Goal: Task Accomplishment & Management: Complete application form

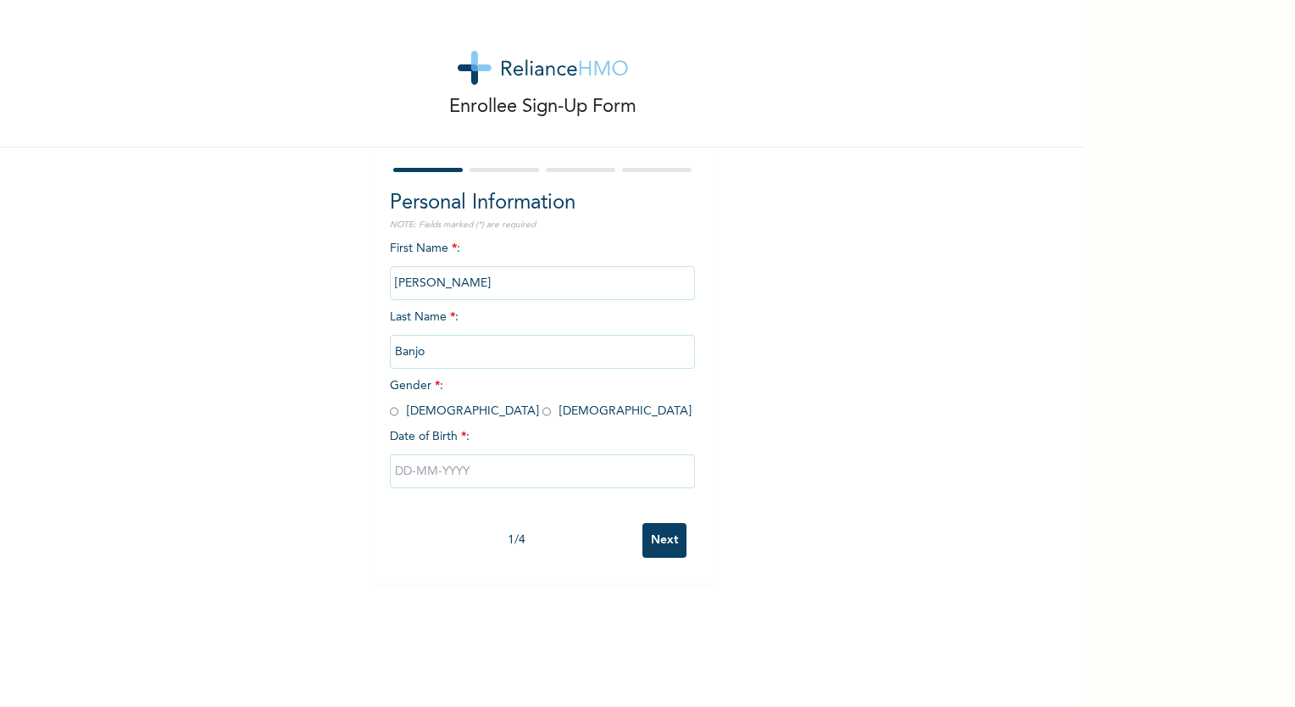
click at [391, 410] on input "radio" at bounding box center [394, 411] width 8 height 16
radio input "true"
click at [444, 449] on div at bounding box center [542, 471] width 305 height 51
click at [447, 466] on input "text" at bounding box center [542, 471] width 305 height 34
select select "8"
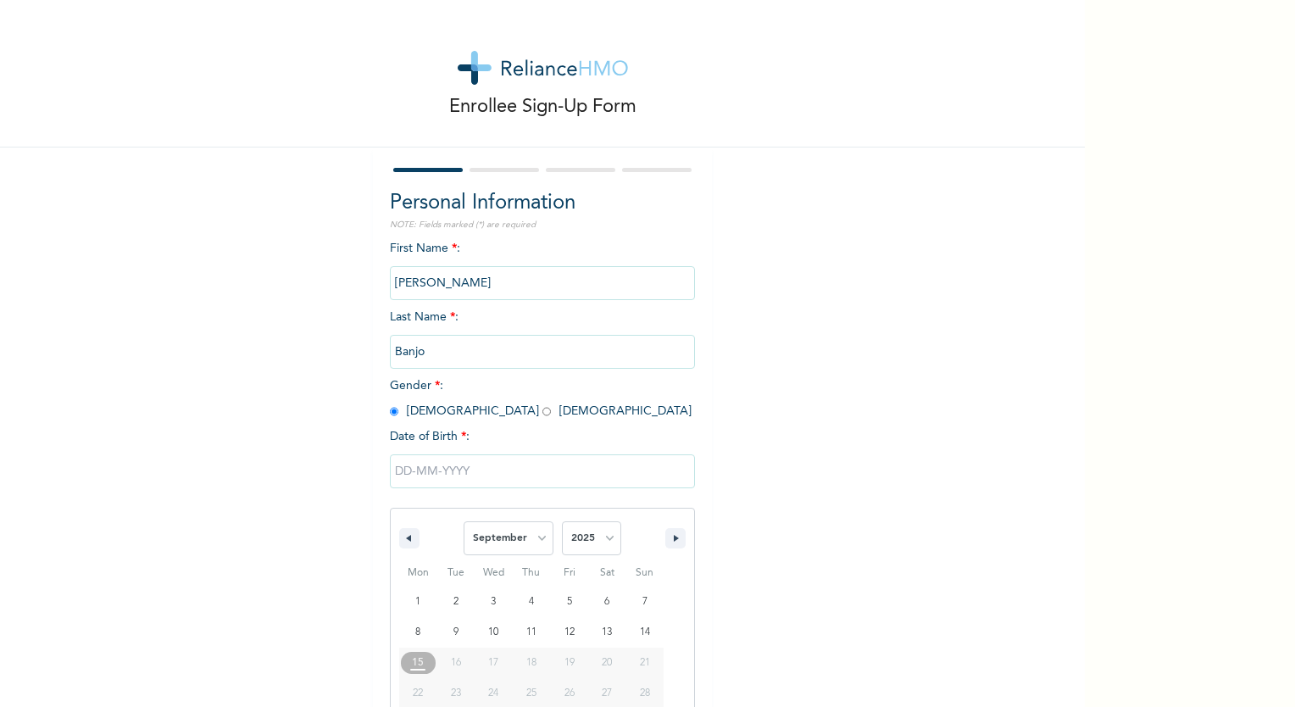
scroll to position [63, 0]
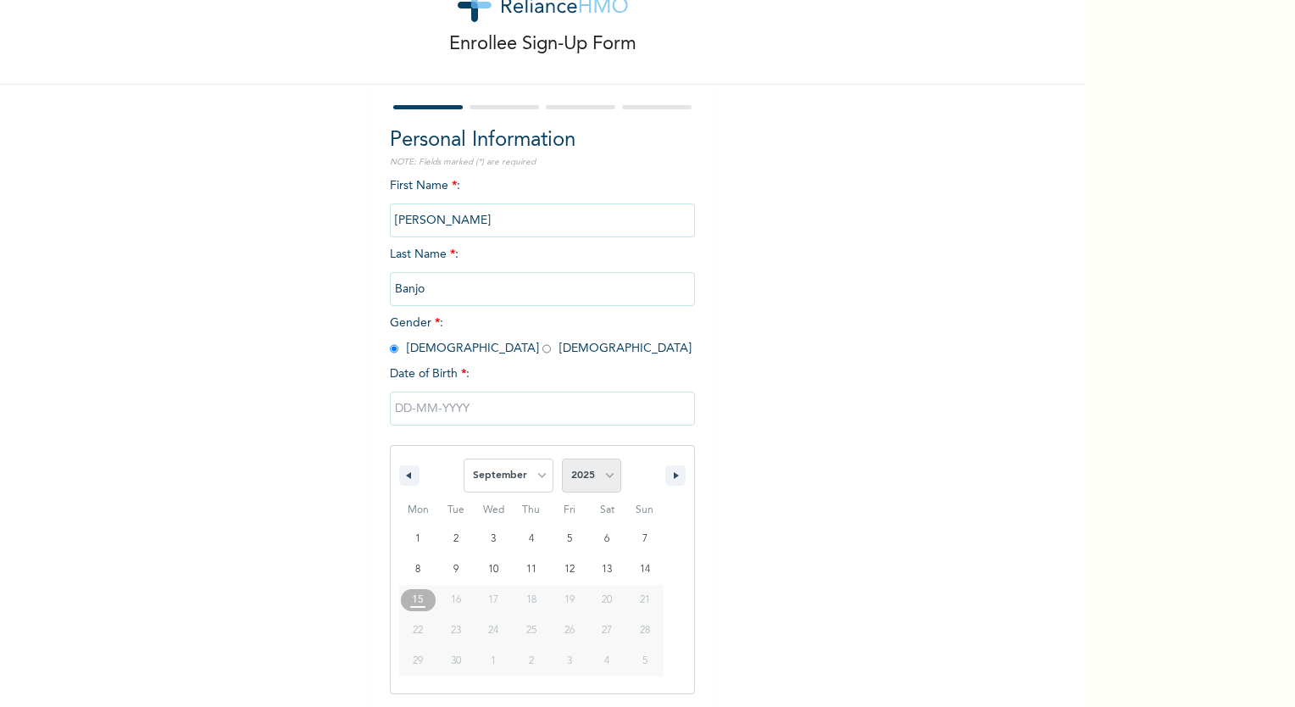
click at [580, 474] on select "2025 2024 2023 2022 2021 2020 2019 2018 2017 2016 2015 2014 2013 2012 2011 2010…" at bounding box center [591, 475] width 59 height 34
select select "1988"
click at [562, 458] on select "2025 2024 2023 2022 2021 2020 2019 2018 2017 2016 2015 2014 2013 2012 2011 2010…" at bounding box center [591, 475] width 59 height 34
type input "[DATE]"
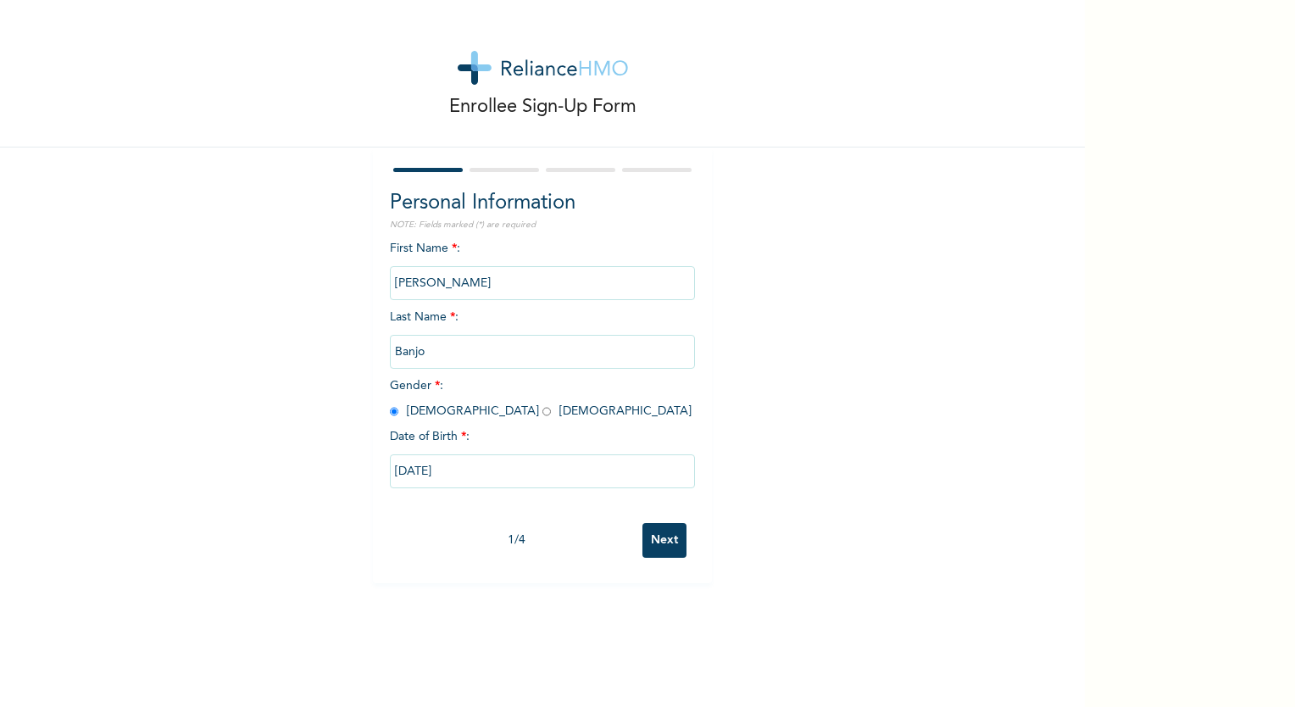
click at [663, 535] on input "Next" at bounding box center [664, 540] width 44 height 35
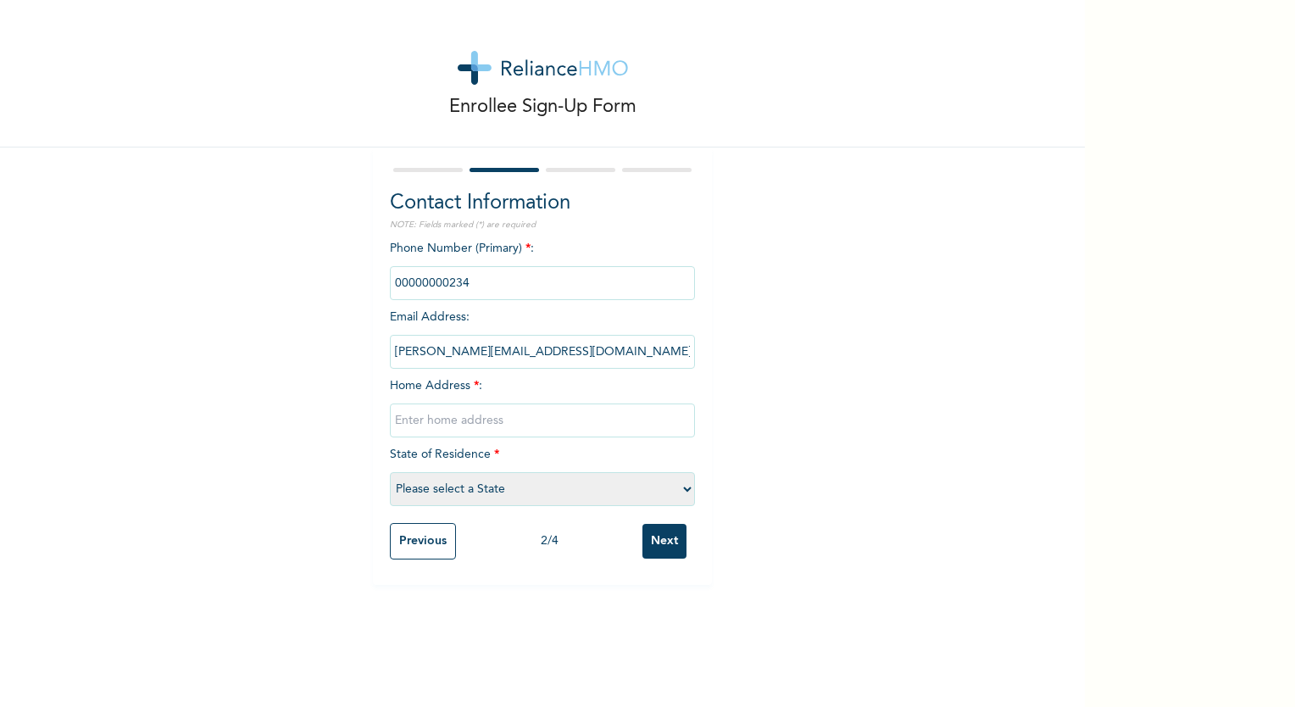
click at [420, 281] on input "phone" at bounding box center [542, 283] width 305 height 34
drag, startPoint x: 420, startPoint y: 281, endPoint x: 524, endPoint y: 320, distance: 111.3
click at [524, 320] on div "Phone Number (Primary) * : Email Address : [PERSON_NAME][EMAIL_ADDRESS][DOMAIN_…" at bounding box center [542, 377] width 305 height 275
click at [501, 285] on input "phone" at bounding box center [542, 283] width 305 height 34
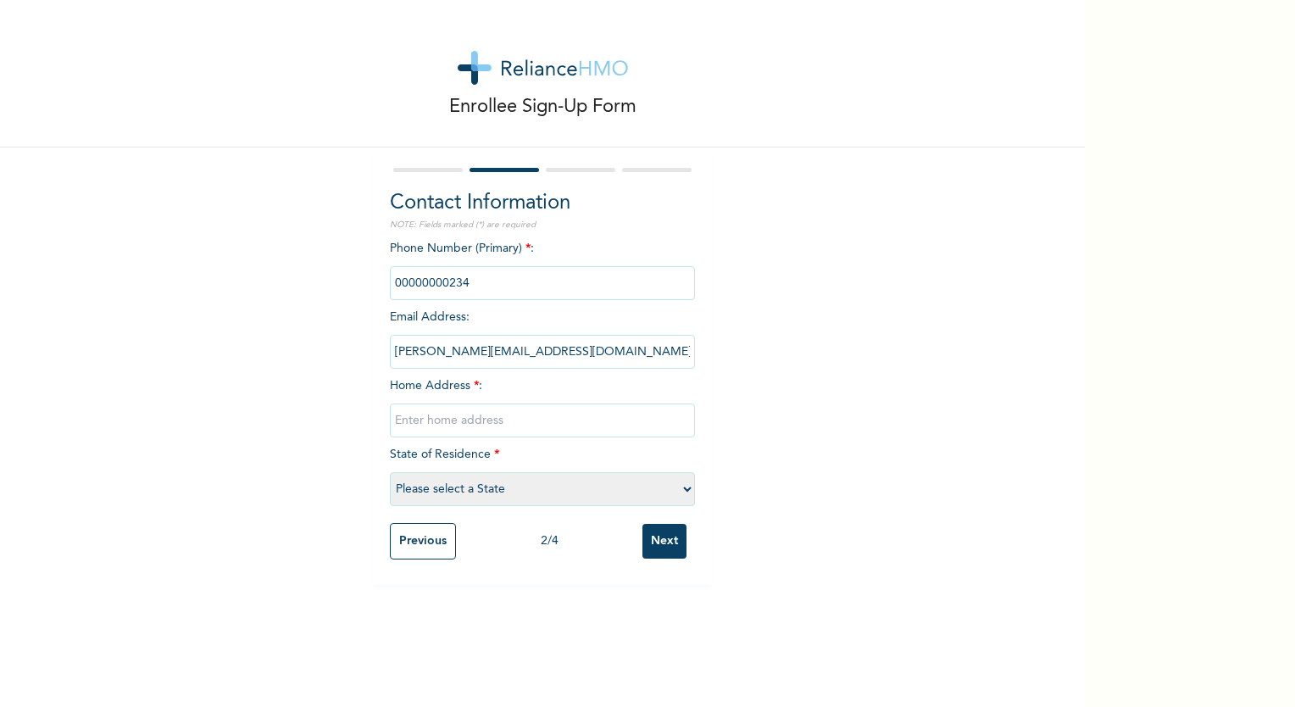
click at [501, 285] on input "phone" at bounding box center [542, 283] width 305 height 34
click at [521, 425] on input "text" at bounding box center [542, 420] width 305 height 34
type input "[STREET_ADDRESS]"
click at [517, 487] on select "Please select a State [PERSON_NAME] (FCT) [PERSON_NAME] Ibom [GEOGRAPHIC_DATA] …" at bounding box center [542, 489] width 305 height 34
select select "25"
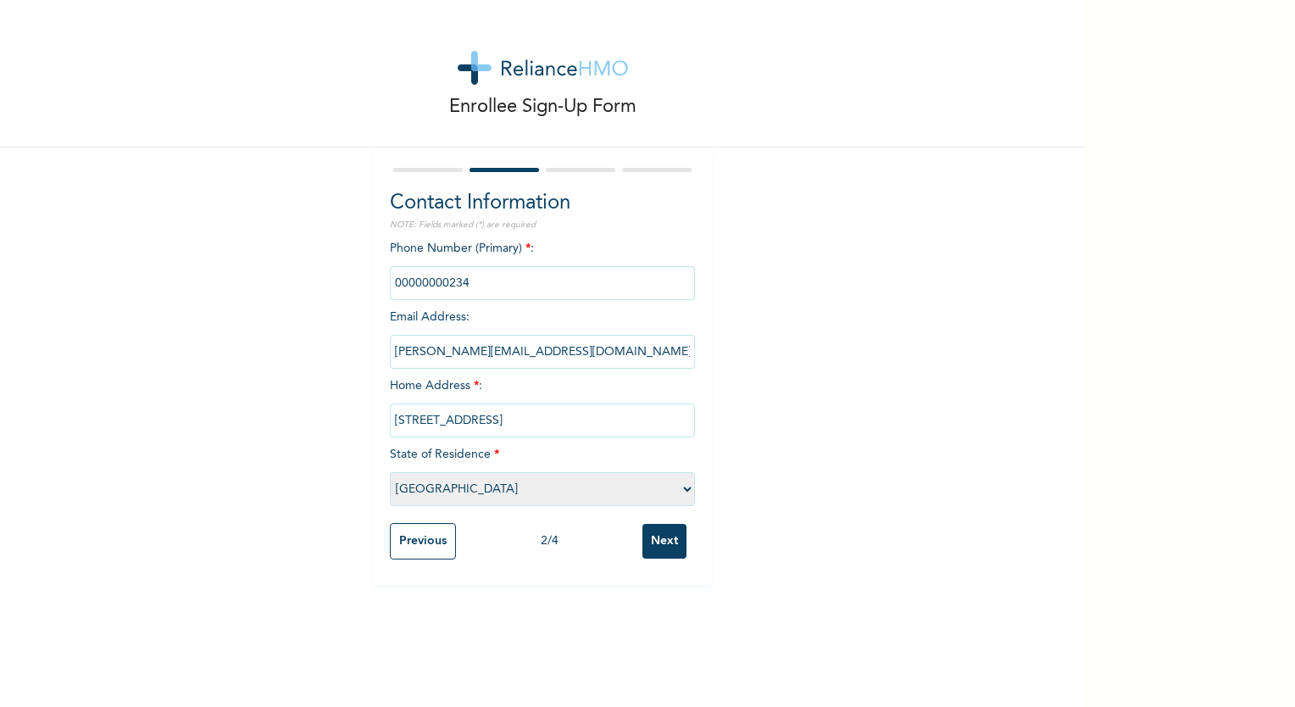
click at [390, 472] on select "Please select a State [PERSON_NAME] (FCT) [PERSON_NAME] Ibom [GEOGRAPHIC_DATA] …" at bounding box center [542, 489] width 305 height 34
click at [655, 552] on input "Next" at bounding box center [664, 541] width 44 height 35
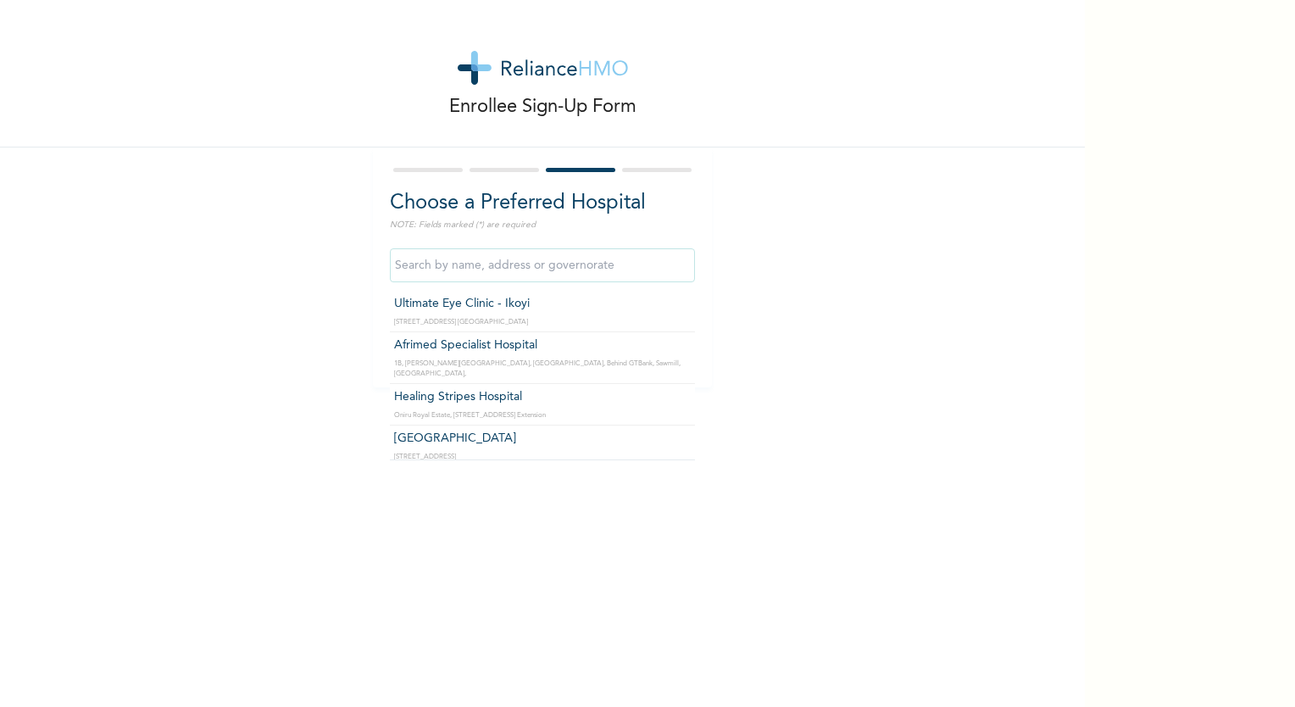
click at [546, 255] on input "text" at bounding box center [542, 265] width 305 height 34
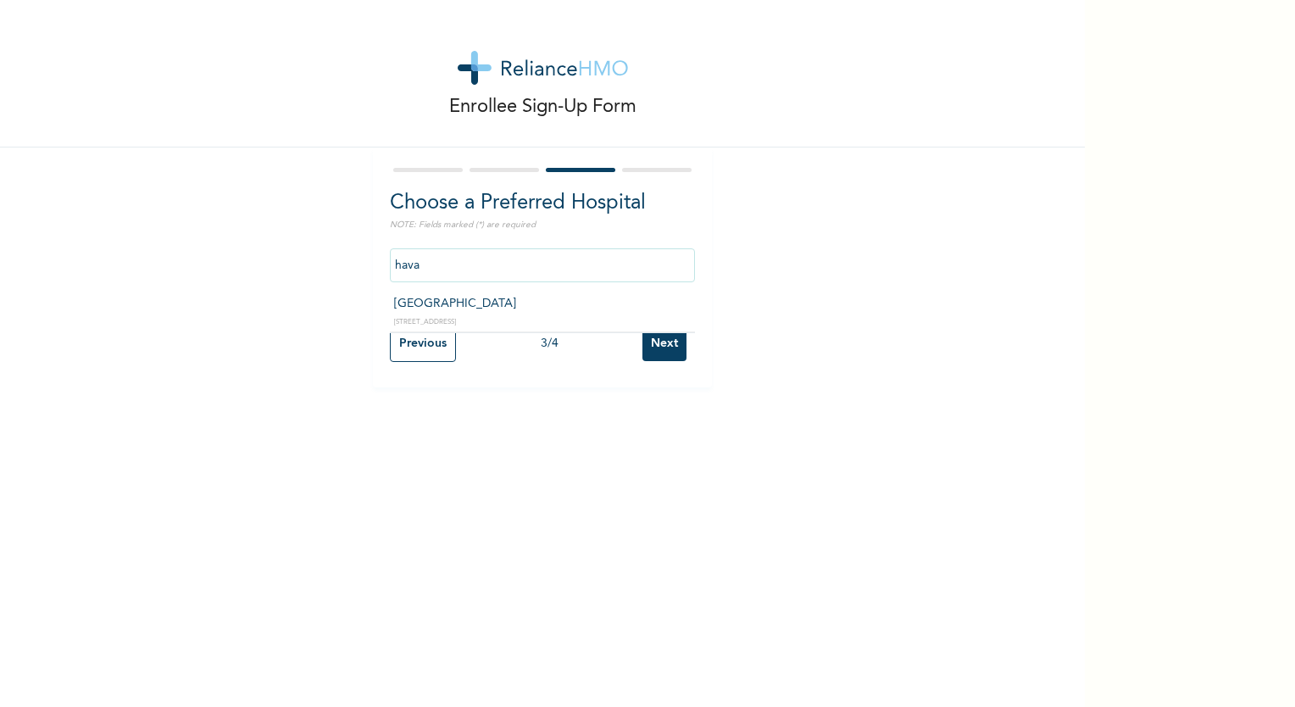
type input "[GEOGRAPHIC_DATA]"
click at [659, 358] on input "Next" at bounding box center [664, 343] width 44 height 35
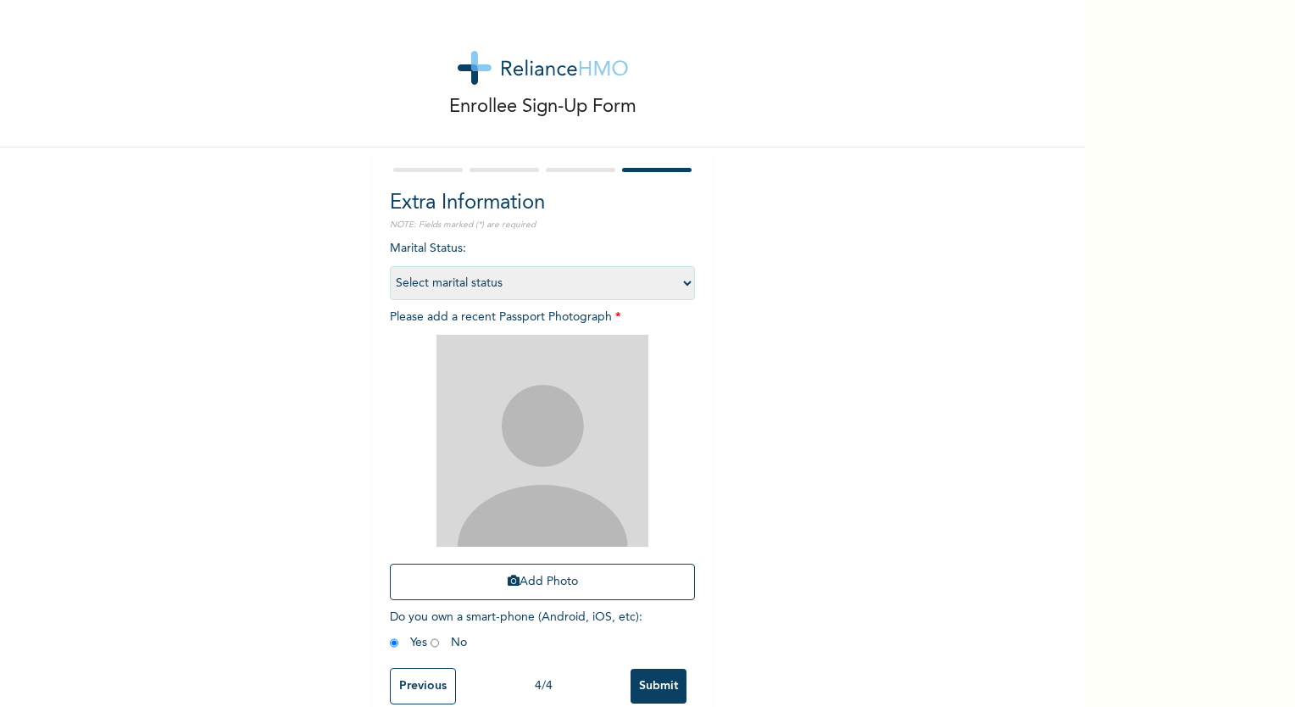
click at [660, 293] on select "Select marital status [DEMOGRAPHIC_DATA] Married [DEMOGRAPHIC_DATA] Widow/[DEMO…" at bounding box center [542, 283] width 305 height 34
select select "2"
click at [390, 266] on select "Select marital status [DEMOGRAPHIC_DATA] Married [DEMOGRAPHIC_DATA] Widow/[DEMO…" at bounding box center [542, 283] width 305 height 34
click at [583, 402] on img at bounding box center [542, 441] width 212 height 212
click at [570, 583] on button "Add Photo" at bounding box center [542, 581] width 305 height 36
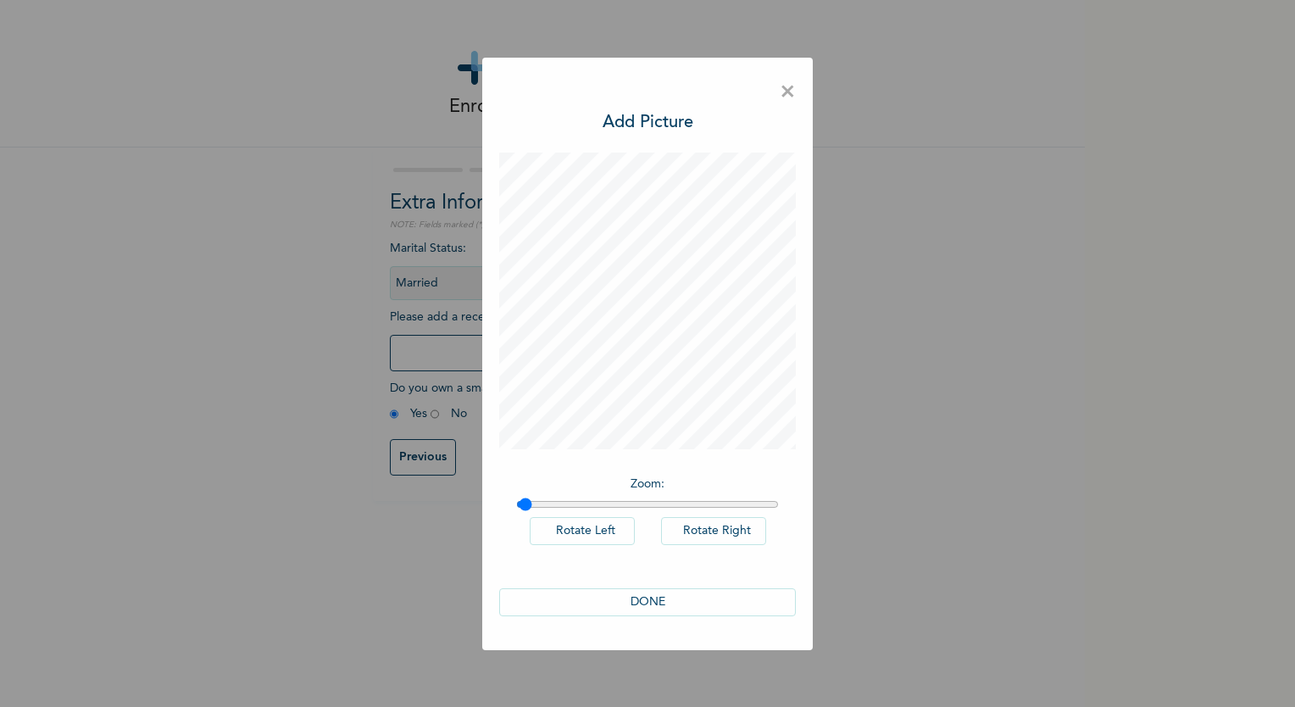
type input "1"
click at [516, 498] on input "range" at bounding box center [647, 504] width 263 height 14
click at [624, 601] on button "DONE" at bounding box center [647, 602] width 297 height 28
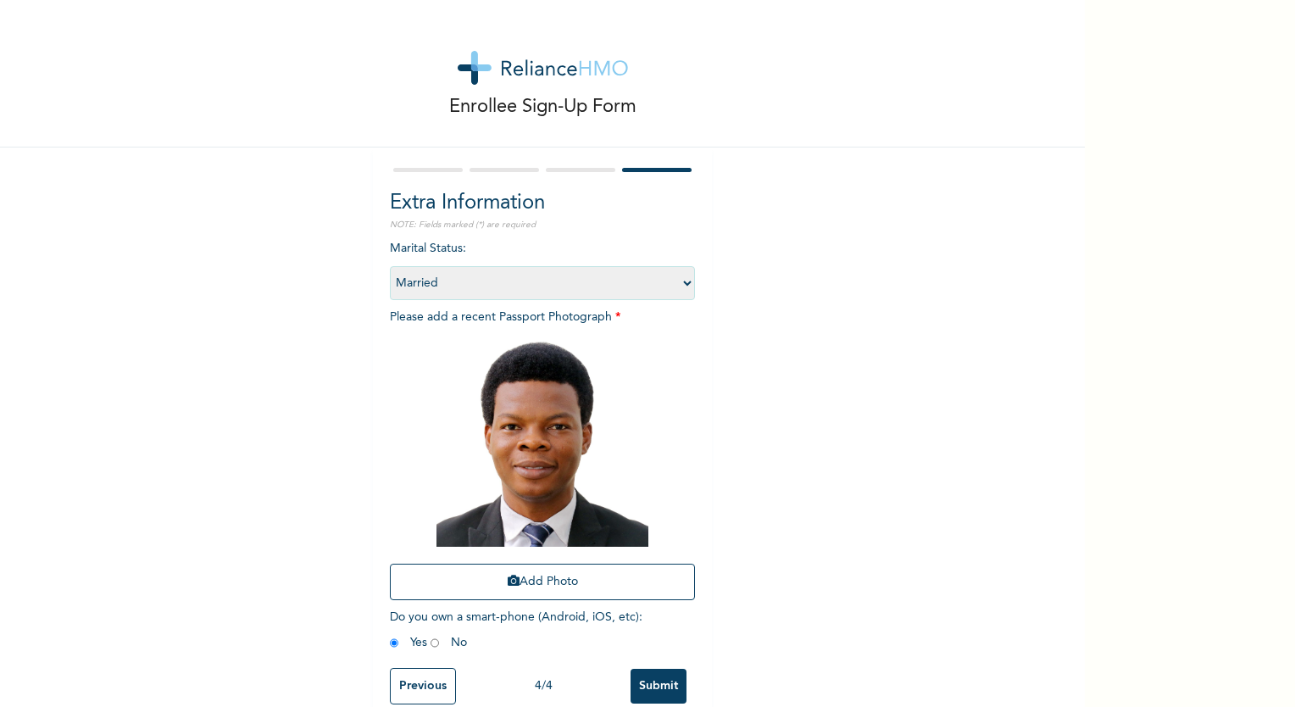
scroll to position [34, 0]
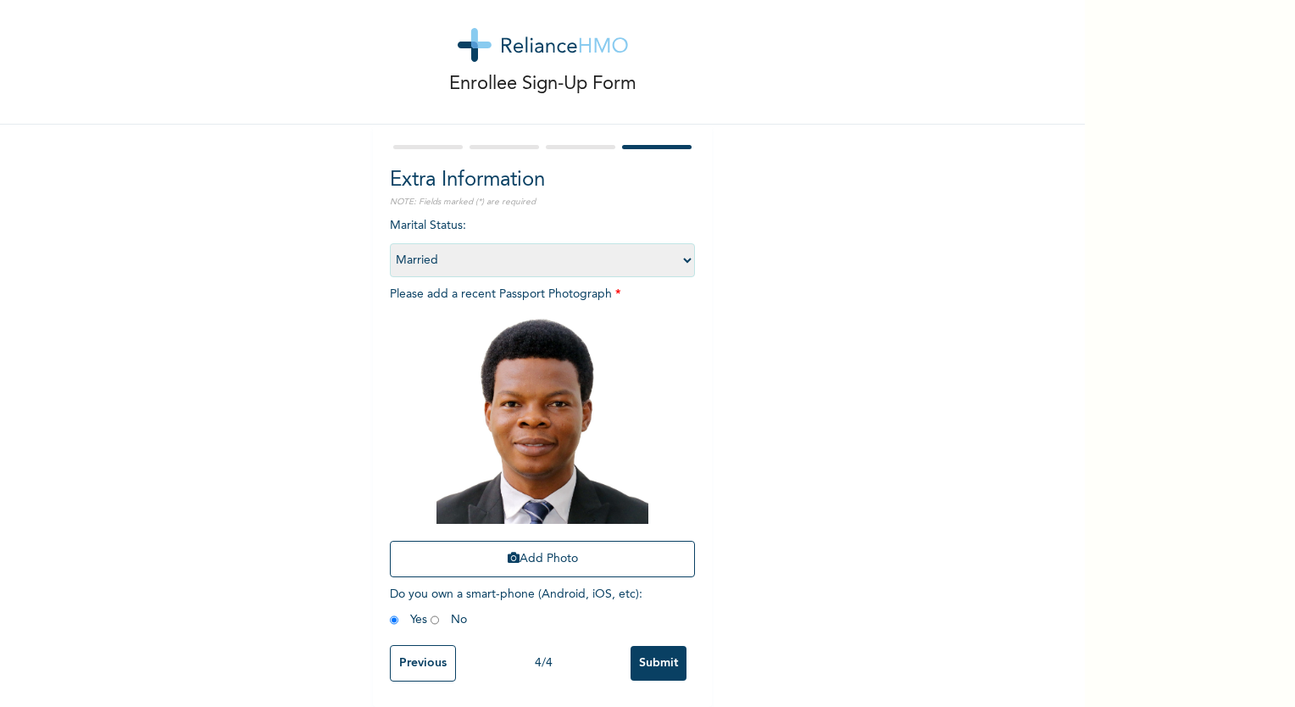
click at [657, 652] on input "Submit" at bounding box center [658, 663] width 56 height 35
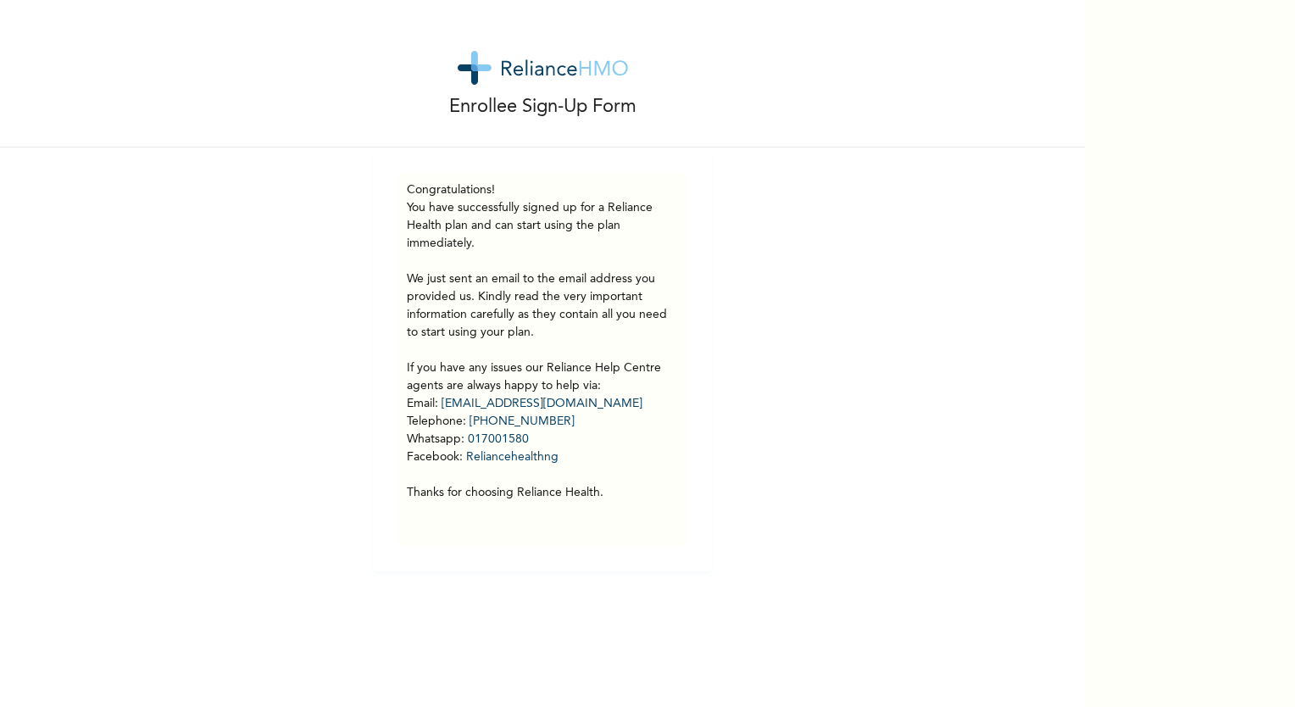
click at [856, 503] on div "Enrollee Sign-Up Form Congratulations! You have successfully signed up for a Re…" at bounding box center [542, 285] width 1084 height 571
click at [1237, 301] on div "Enrollee Sign-Up Form Congratulations! You have successfully signed up for a Re…" at bounding box center [647, 353] width 1295 height 707
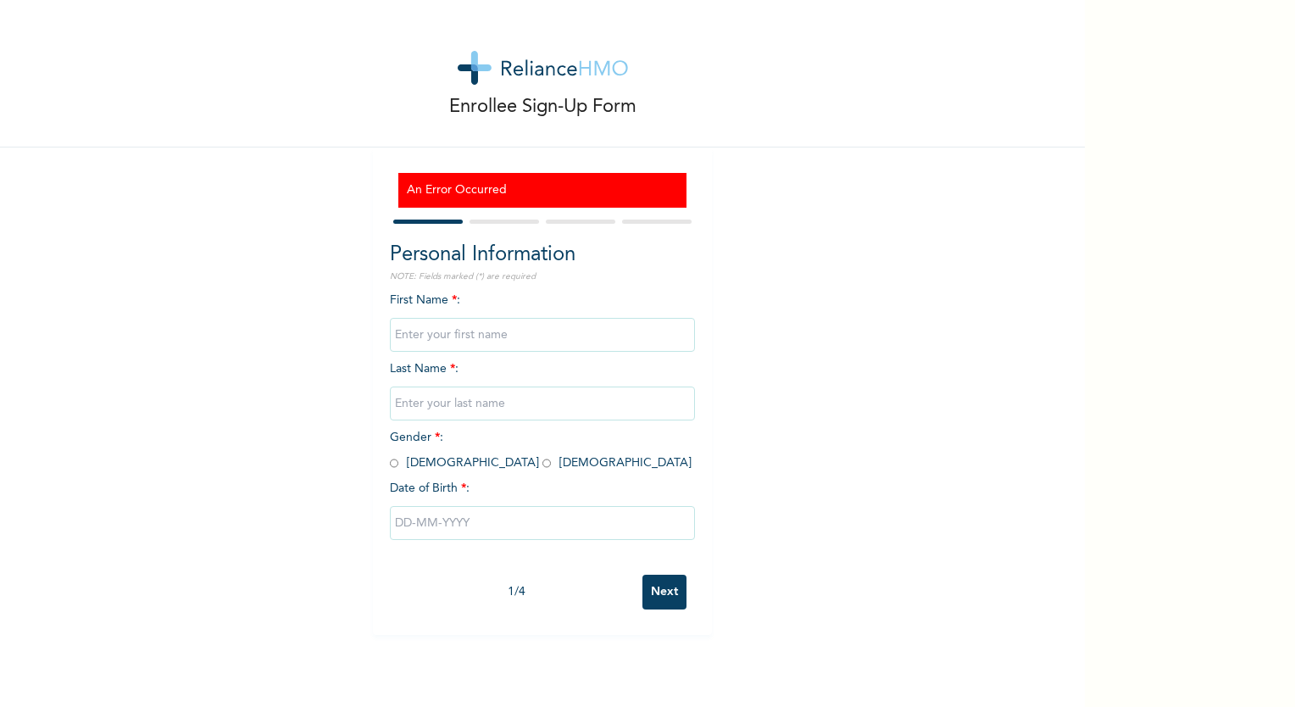
click at [586, 341] on input "text" at bounding box center [542, 335] width 305 height 34
type input "[PERSON_NAME]"
type input "Banjo"
click at [542, 466] on input "radio" at bounding box center [546, 463] width 8 height 16
radio input "true"
